Goal: Task Accomplishment & Management: Manage account settings

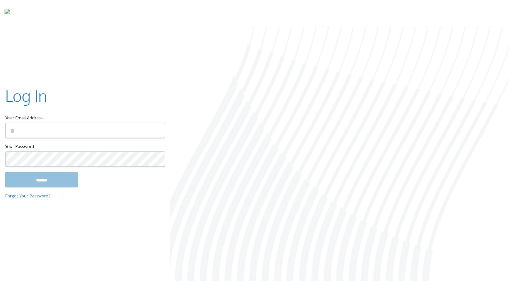
click at [74, 133] on input "Your Email Address" at bounding box center [85, 130] width 160 height 15
type input "**********"
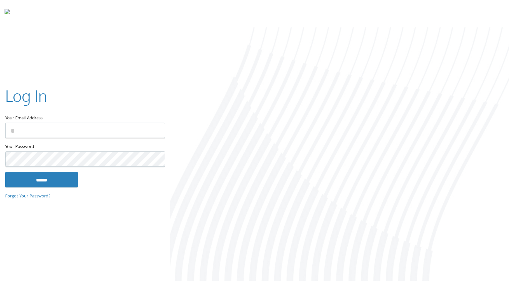
type input "**********"
